Goal: Information Seeking & Learning: Learn about a topic

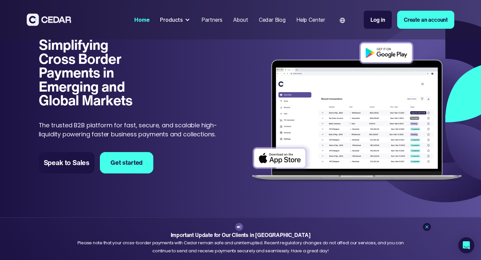
scroll to position [11, 0]
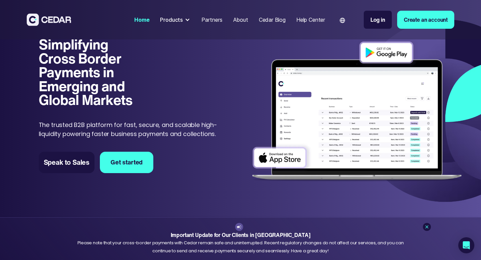
click at [271, 20] on div "Cedar Blog" at bounding box center [272, 20] width 27 height 8
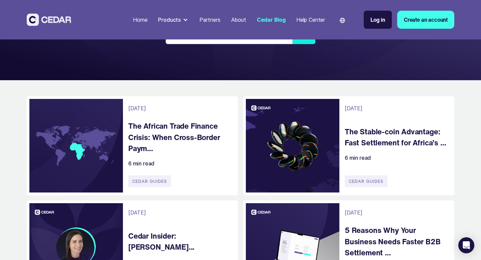
click at [152, 136] on h4 "The African Trade Finance Crisis: When Cross-Border Paym..." at bounding box center [179, 137] width 103 height 34
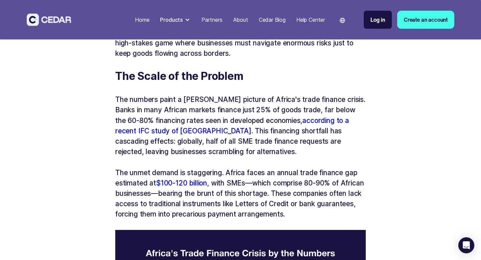
scroll to position [420, 0]
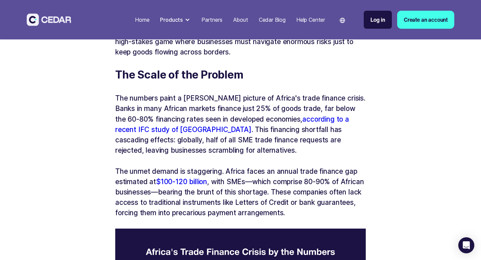
click at [271, 83] on p "‍" at bounding box center [240, 88] width 251 height 10
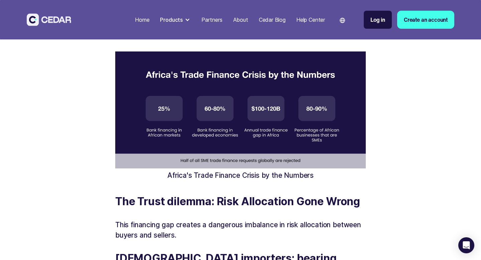
scroll to position [597, 0]
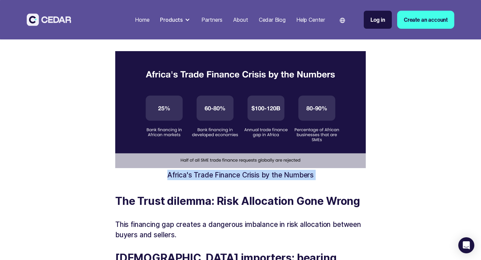
drag, startPoint x: 168, startPoint y: 175, endPoint x: 294, endPoint y: 184, distance: 126.3
copy div "Africa's Trade Finance Crisis by the Numbers ‍"
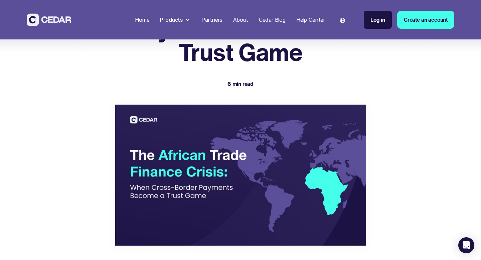
scroll to position [0, 0]
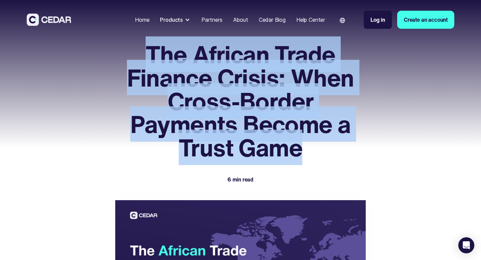
drag, startPoint x: 149, startPoint y: 49, endPoint x: 300, endPoint y: 148, distance: 181.5
click at [300, 148] on h1 "The African Trade Finance Crisis: When Cross-Border Payments Become a Trust Game" at bounding box center [240, 101] width 251 height 117
copy h1 "The African Trade Finance Crisis: When Cross-Border Payments Become a Trust Game"
